Goal: Navigation & Orientation: Locate item on page

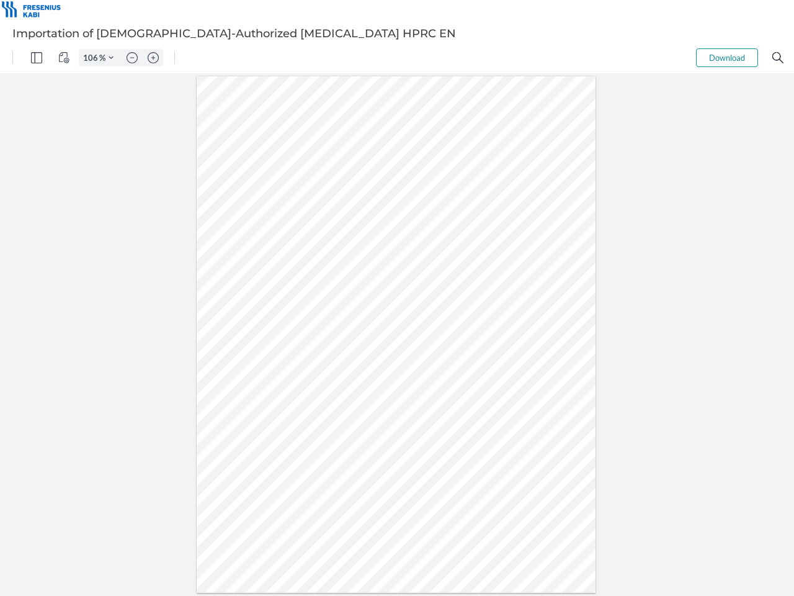
click at [37, 58] on img "Panel" at bounding box center [36, 57] width 11 height 11
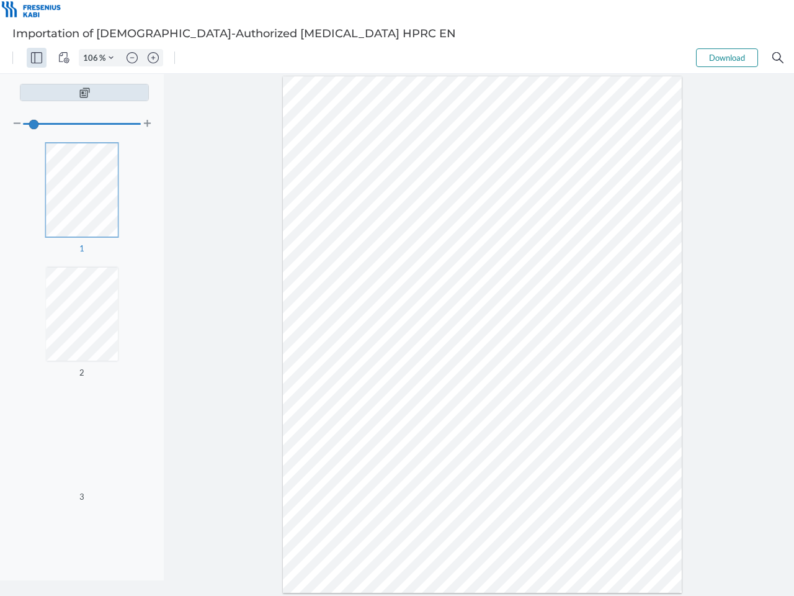
click at [64, 58] on img "View Controls" at bounding box center [63, 57] width 11 height 11
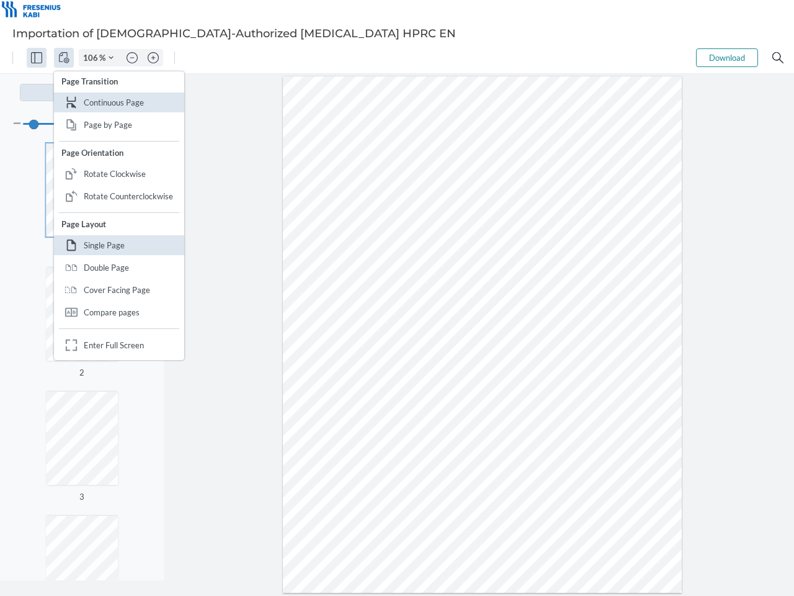
click at [92, 58] on input "106" at bounding box center [89, 57] width 20 height 11
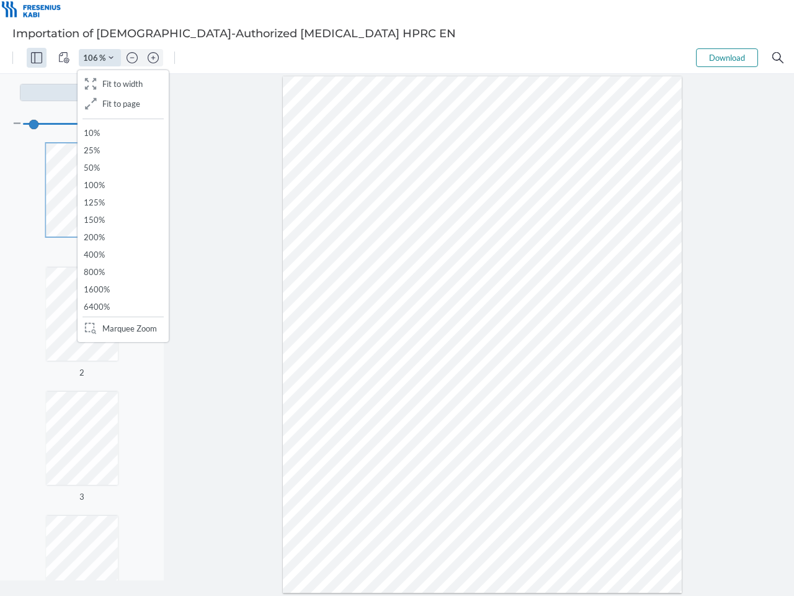
click at [111, 58] on img "Zoom Controls" at bounding box center [111, 57] width 5 height 5
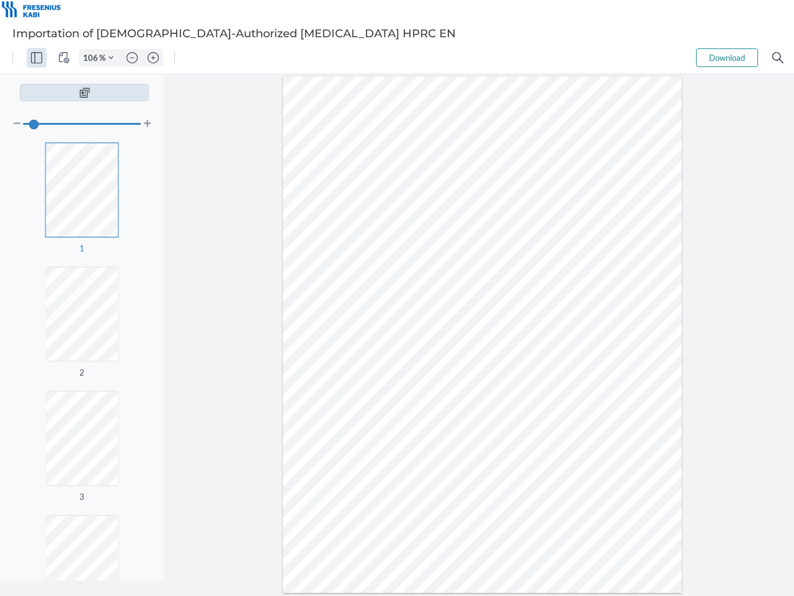
click at [132, 58] on img "Zoom out" at bounding box center [132, 57] width 11 height 11
type input "81"
click at [153, 58] on img "Zoom in" at bounding box center [153, 57] width 11 height 11
